Goal: Information Seeking & Learning: Understand process/instructions

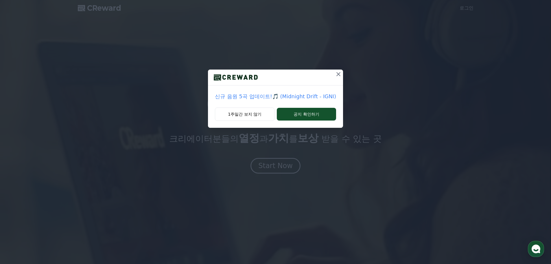
click at [336, 75] on icon at bounding box center [338, 74] width 7 height 7
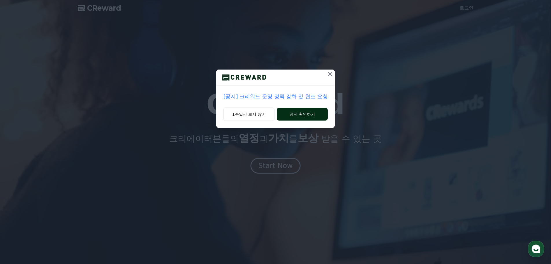
click at [299, 113] on button "공지 확인하기" at bounding box center [302, 114] width 51 height 13
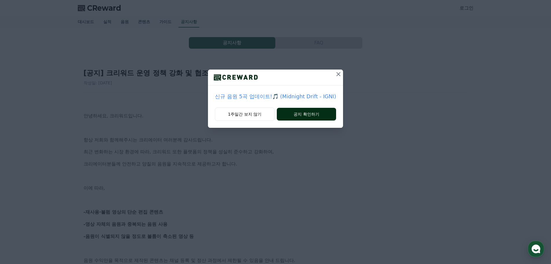
drag, startPoint x: 0, startPoint y: 0, endPoint x: 298, endPoint y: 115, distance: 319.7
click at [299, 114] on button "공지 확인하기" at bounding box center [306, 114] width 59 height 13
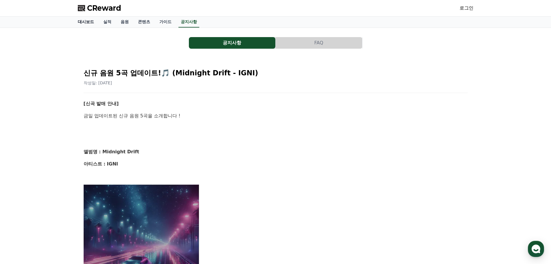
click at [82, 23] on link "대시보드" at bounding box center [85, 21] width 25 height 11
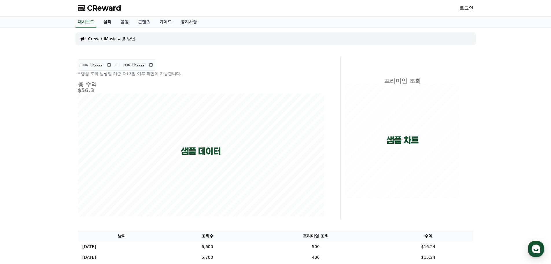
click at [106, 20] on link "실적" at bounding box center [107, 21] width 17 height 11
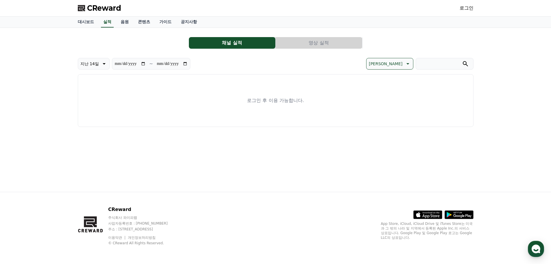
click at [463, 7] on link "로그인" at bounding box center [467, 8] width 14 height 7
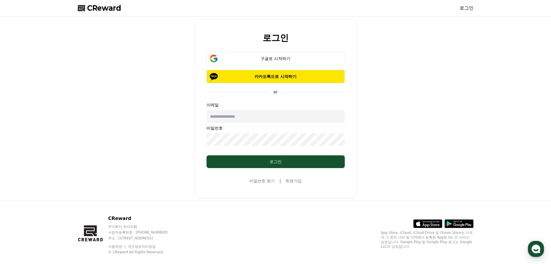
click at [290, 113] on input "text" at bounding box center [276, 116] width 138 height 13
type input "**********"
click at [302, 63] on button "구글로 시작하기" at bounding box center [276, 58] width 138 height 13
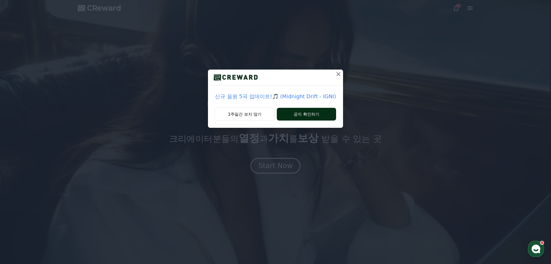
click at [315, 115] on button "공지 확인하기" at bounding box center [306, 114] width 59 height 13
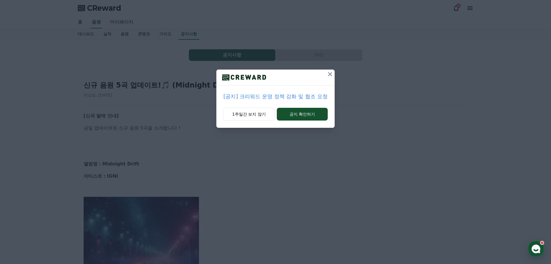
click at [329, 74] on icon at bounding box center [330, 74] width 7 height 7
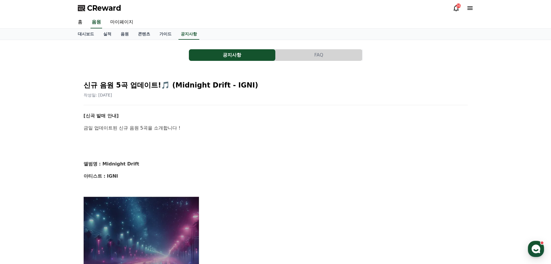
click at [456, 8] on icon at bounding box center [456, 8] width 7 height 7
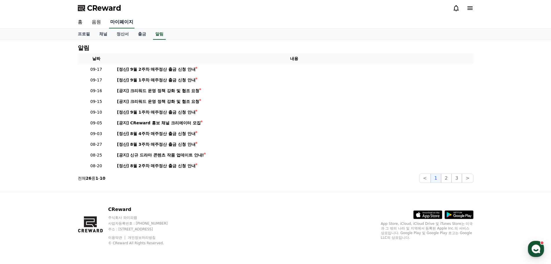
click at [123, 24] on link "마이페이지" at bounding box center [121, 22] width 25 height 12
select select "**********"
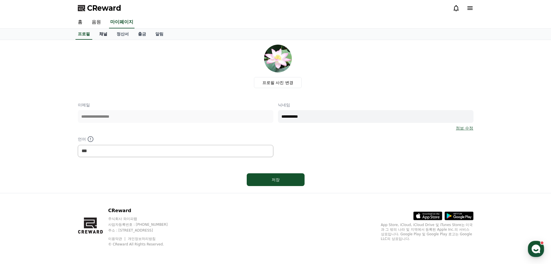
click at [102, 34] on link "채널" at bounding box center [103, 34] width 17 height 11
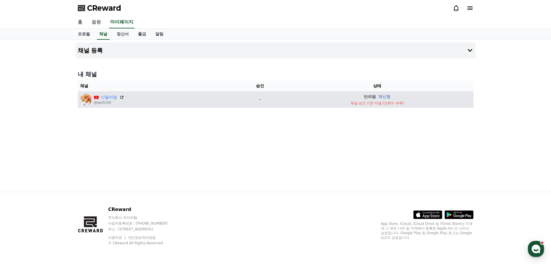
click at [383, 96] on button "재신청" at bounding box center [385, 96] width 12 height 6
click at [473, 7] on icon at bounding box center [470, 8] width 7 height 7
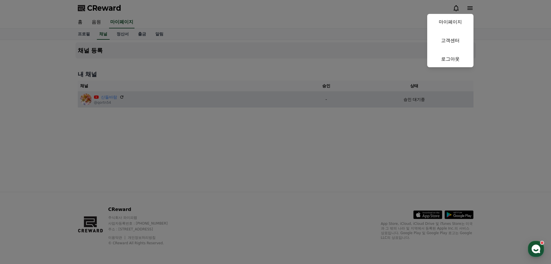
click at [372, 31] on button "close" at bounding box center [275, 132] width 551 height 264
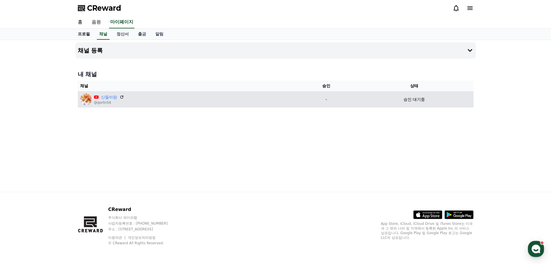
click at [83, 33] on link "프로필" at bounding box center [83, 34] width 21 height 11
select select "**********"
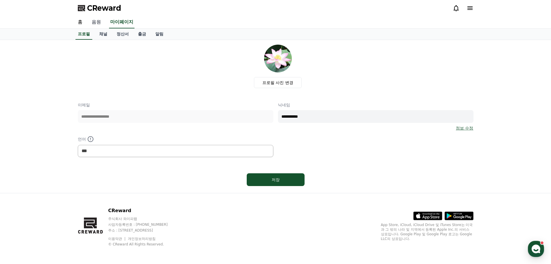
click at [94, 22] on link "음원" at bounding box center [96, 22] width 19 height 12
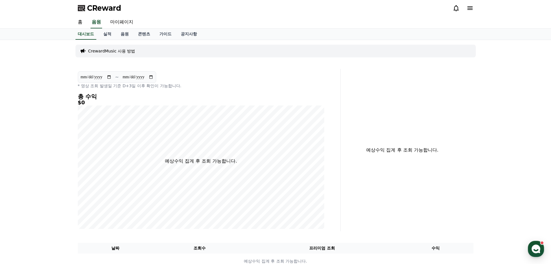
click at [90, 49] on p "CrewardMusic 사용 방법" at bounding box center [111, 51] width 47 height 6
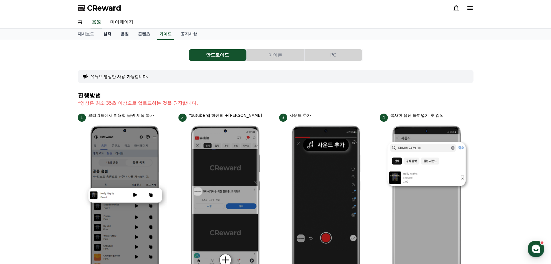
click at [105, 33] on link "실적" at bounding box center [107, 34] width 17 height 11
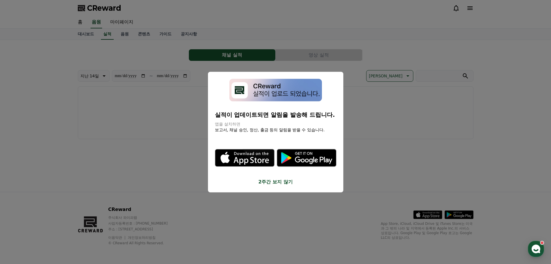
click at [123, 36] on button "close modal" at bounding box center [275, 132] width 551 height 264
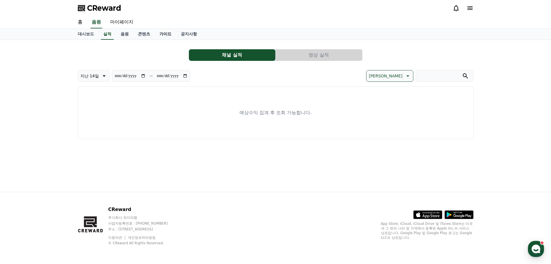
click at [166, 31] on link "가이드" at bounding box center [165, 34] width 21 height 11
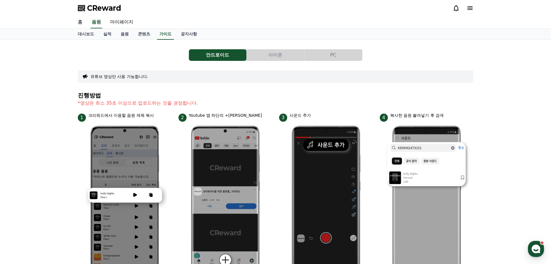
click at [342, 57] on button "PC" at bounding box center [334, 55] width 58 height 12
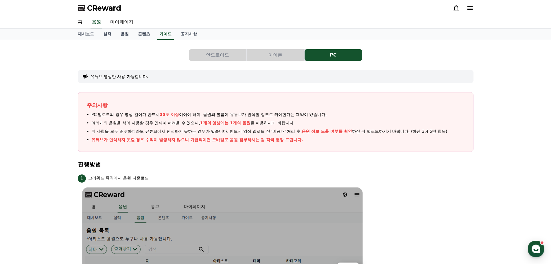
click at [215, 56] on button "안드로이드" at bounding box center [218, 55] width 58 height 12
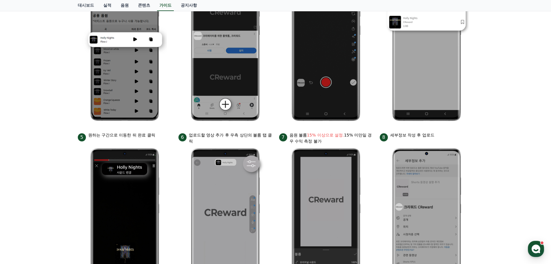
scroll to position [40, 0]
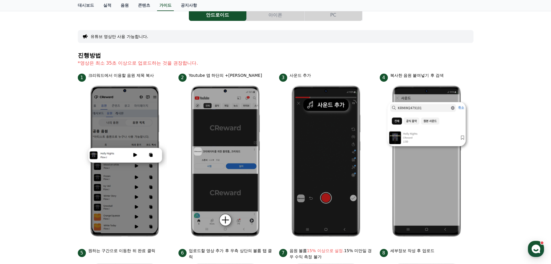
drag, startPoint x: 135, startPoint y: 0, endPoint x: 496, endPoint y: 45, distance: 364.1
click at [496, 45] on div "안드로이드 아이폰 PC 유튜브 영상만 사용 가능합니다. 진행방법 *영상은 최소 35초 이상으로 업로드하는 것을 권장합니다. 1 크리워드에서 이…" at bounding box center [275, 211] width 551 height 423
click at [106, 5] on link "실적" at bounding box center [107, 5] width 17 height 11
